Goal: Navigation & Orientation: Find specific page/section

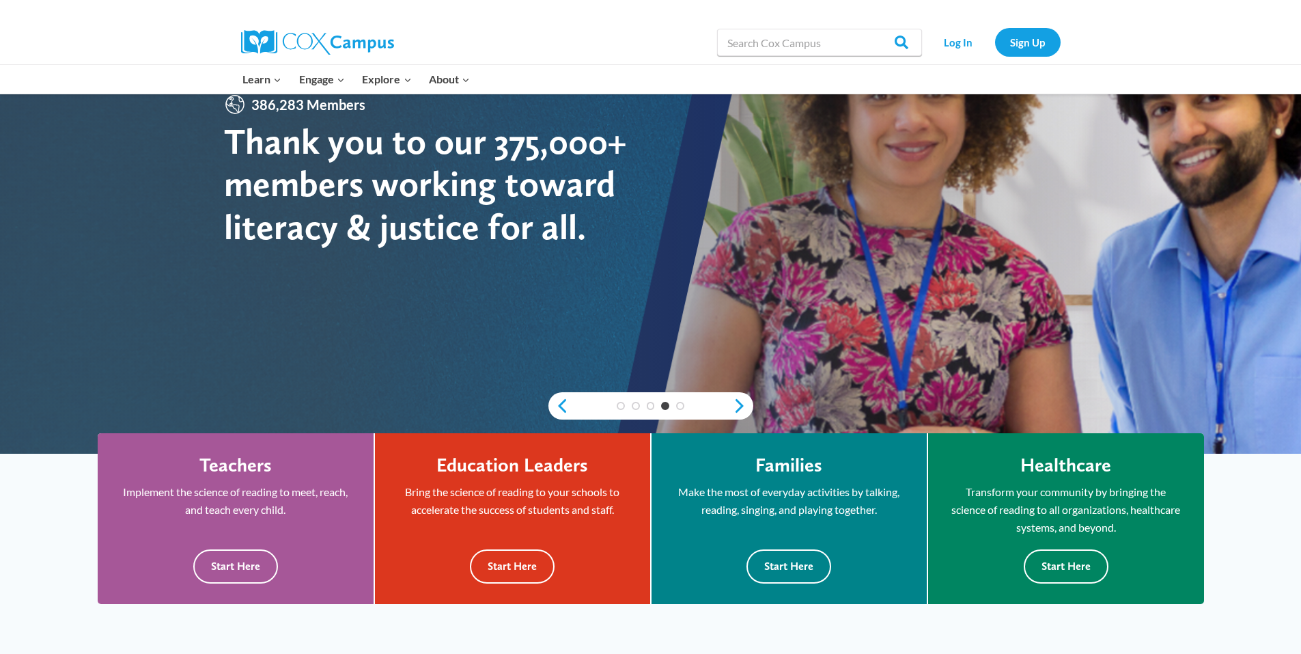
scroll to position [137, 0]
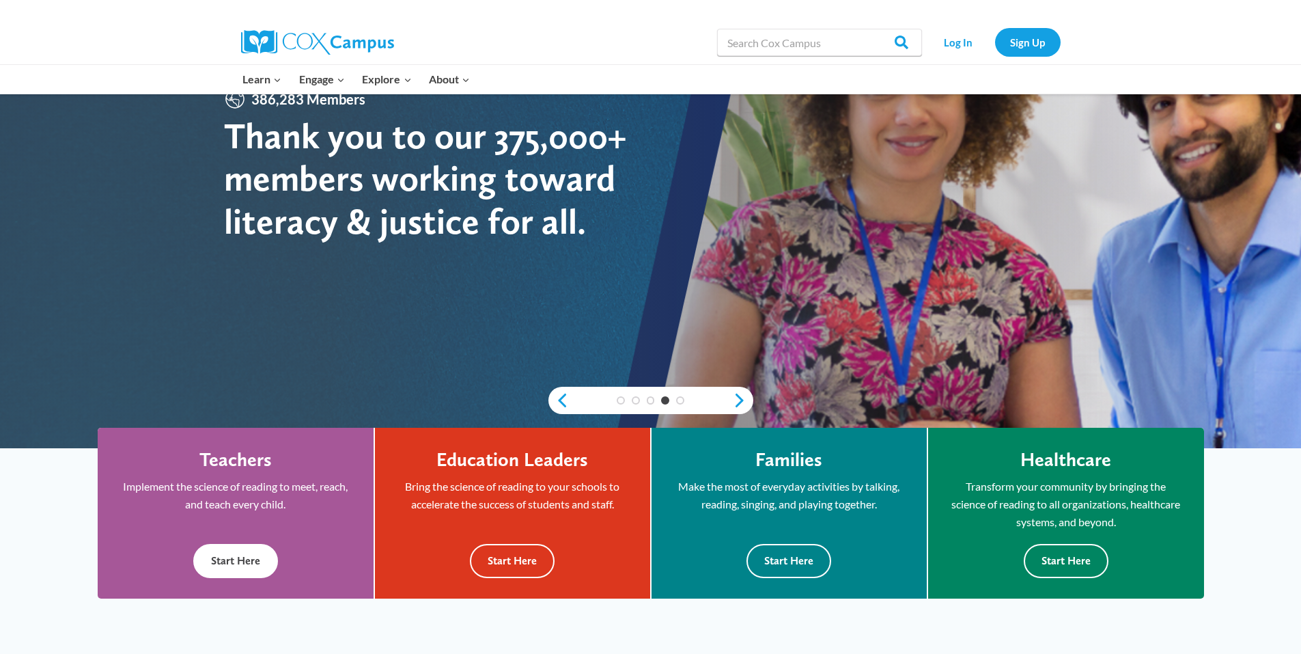
click at [223, 567] on button "Start Here" at bounding box center [235, 560] width 85 height 33
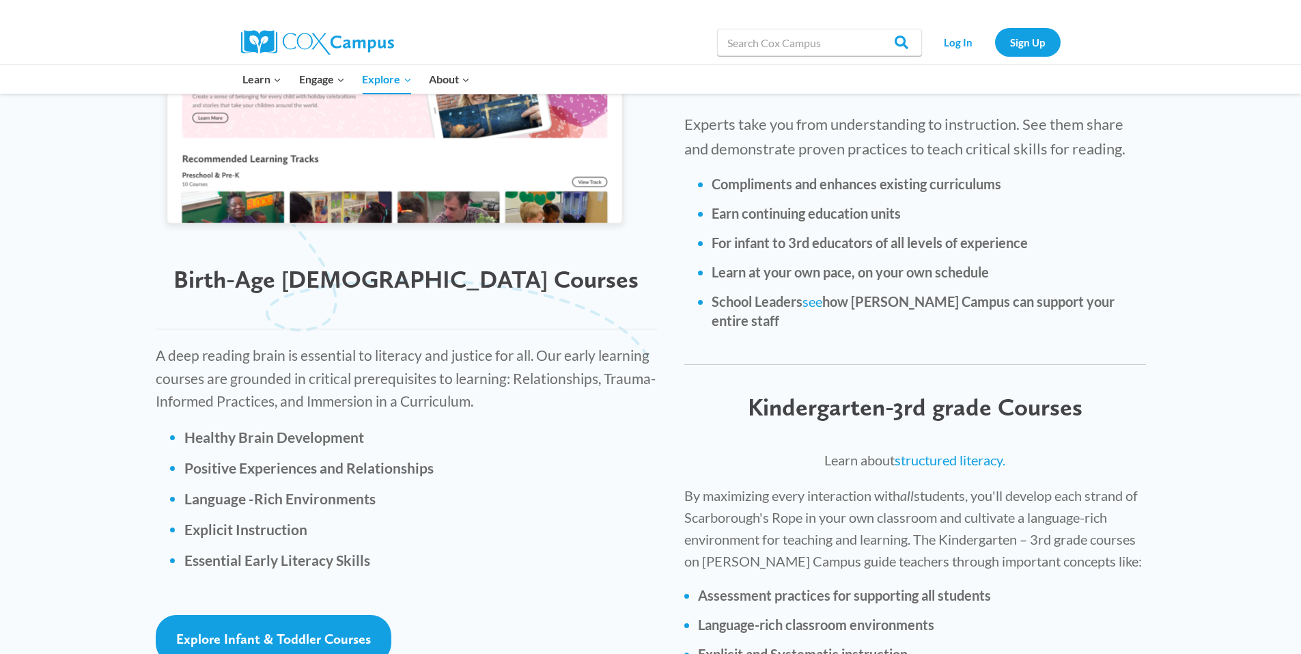
scroll to position [1707, 0]
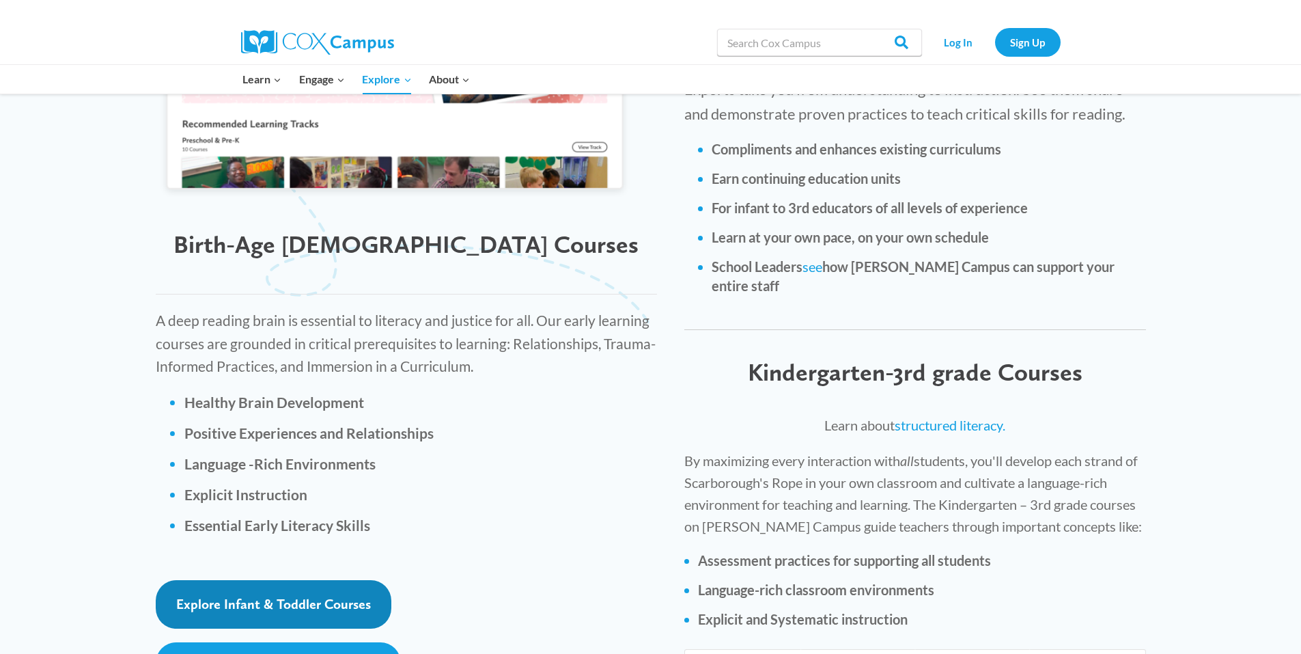
click at [336, 595] on span "Explore Infant & Toddler Courses" at bounding box center [273, 603] width 195 height 16
click at [347, 580] on link "Explore Infant & Toddler Courses" at bounding box center [274, 604] width 236 height 48
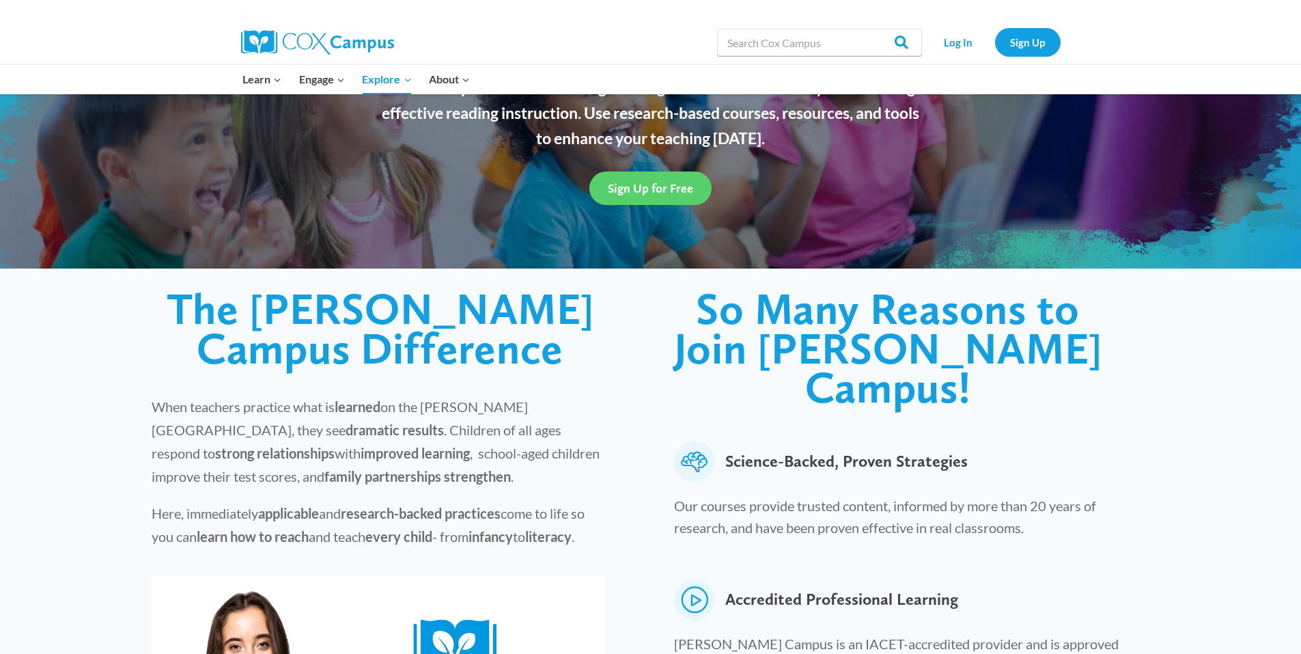
scroll to position [0, 0]
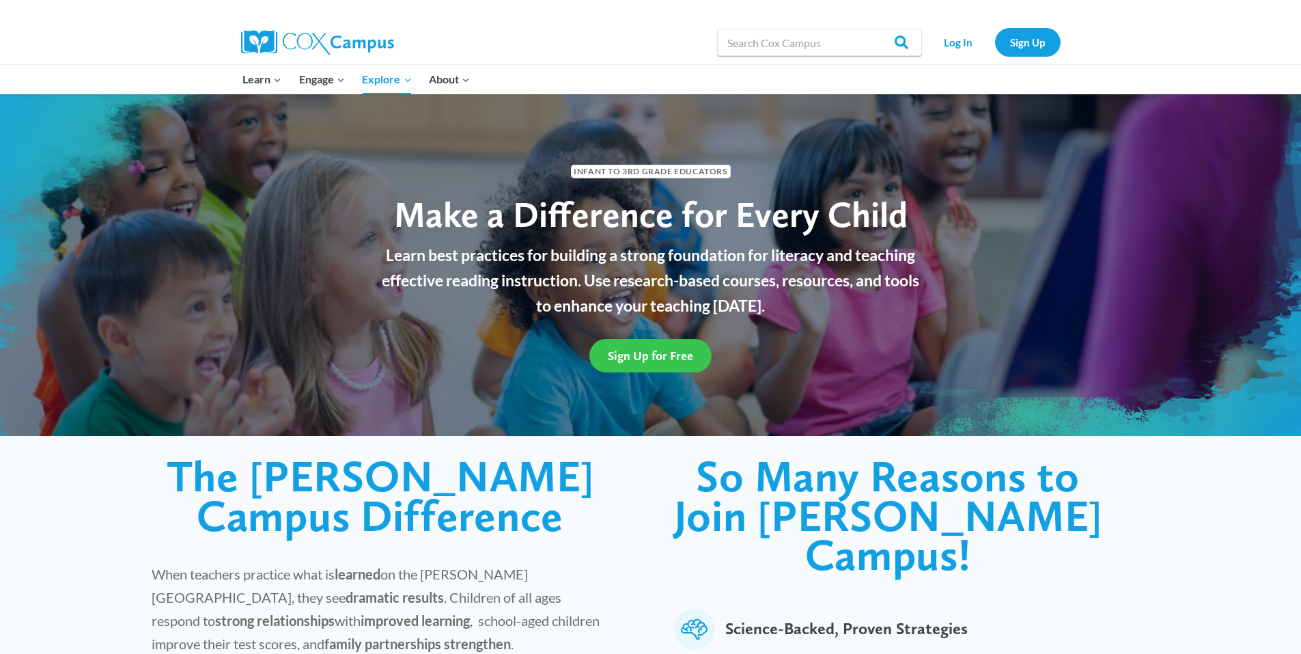
click at [673, 361] on span "Sign Up for Free" at bounding box center [650, 355] width 85 height 14
